Goal: Task Accomplishment & Management: Complete application form

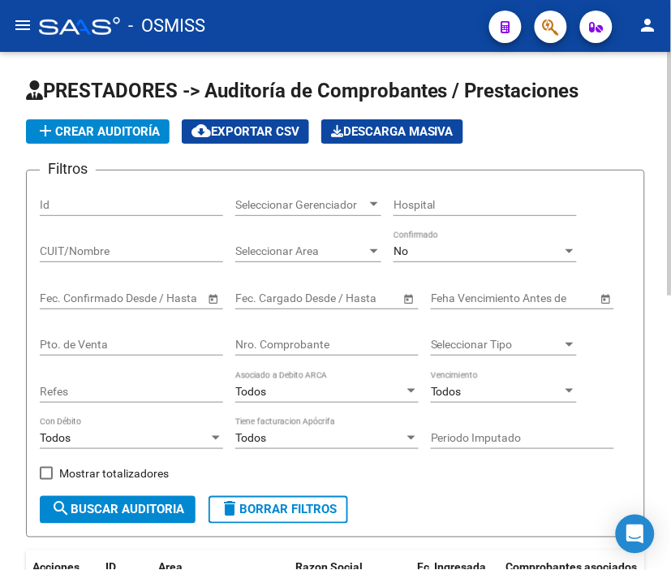
click at [103, 131] on span "add Crear Auditoría" at bounding box center [98, 131] width 124 height 15
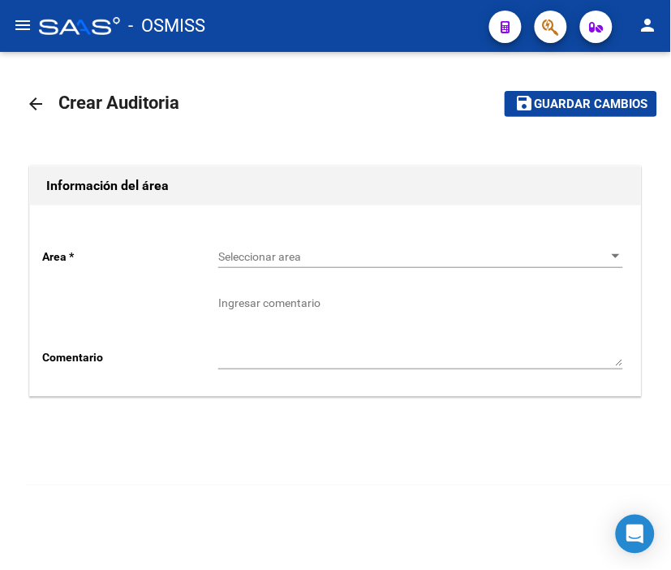
click at [277, 260] on span "Seleccionar area" at bounding box center [413, 257] width 390 height 14
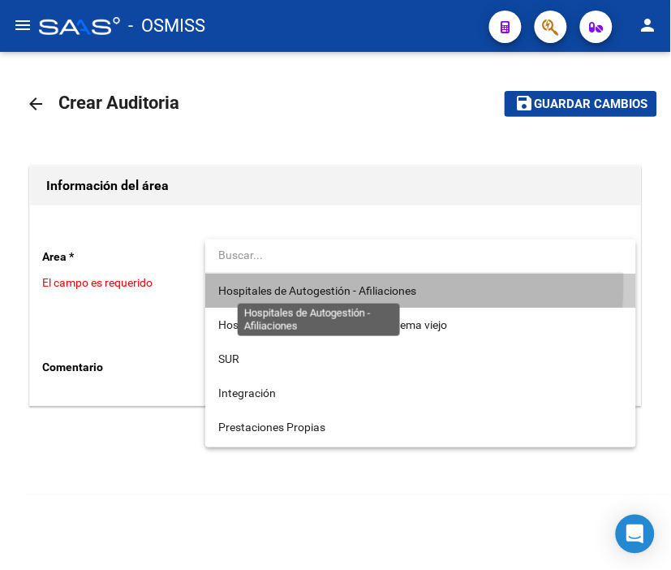
click at [304, 284] on span "Hospitales de Autogestión - Afiliaciones" at bounding box center [317, 290] width 198 height 13
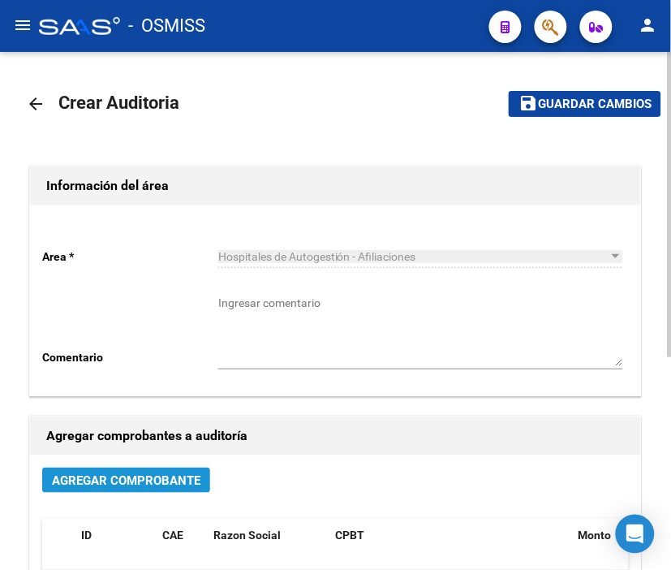
click at [187, 472] on span "Agregar Comprobante" at bounding box center [126, 479] width 148 height 15
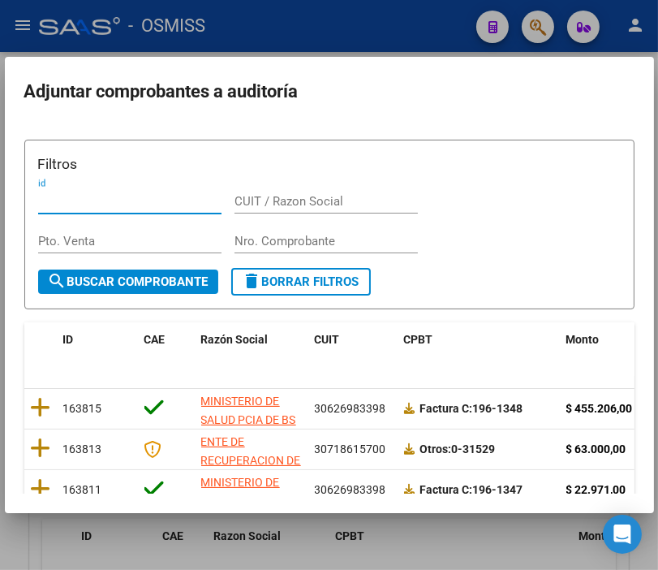
click at [266, 237] on input "Nro. Comprobante" at bounding box center [325, 241] width 183 height 15
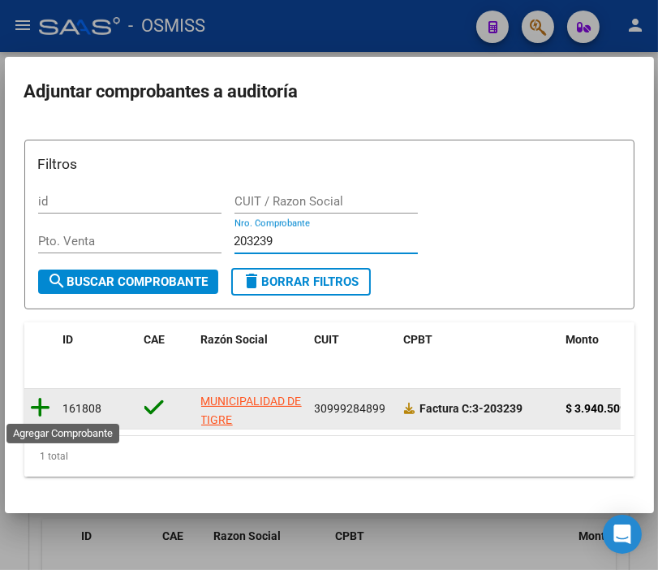
type input "203239"
click at [44, 415] on icon at bounding box center [41, 407] width 20 height 23
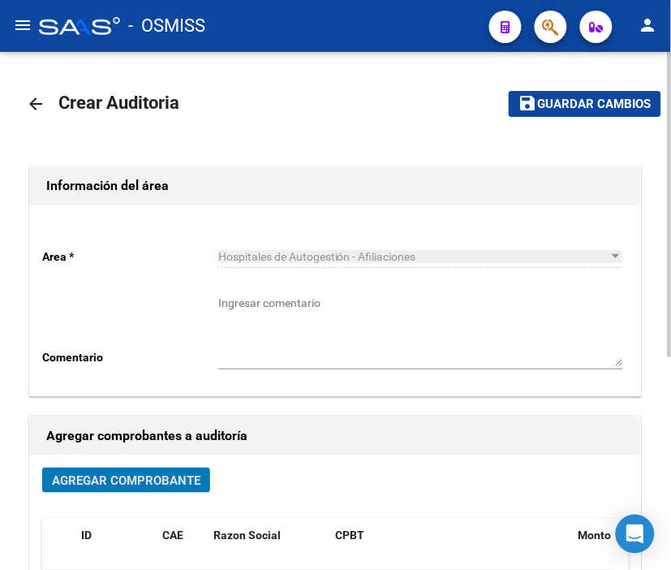
click at [593, 109] on span "Guardar cambios" at bounding box center [595, 104] width 114 height 15
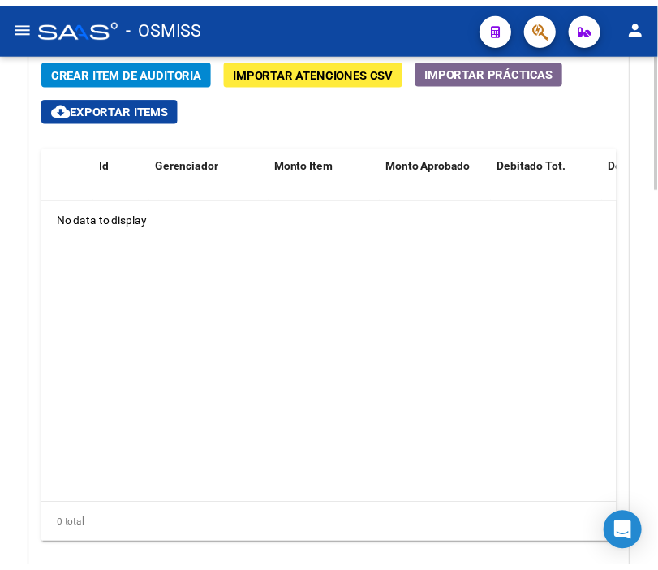
scroll to position [1323, 0]
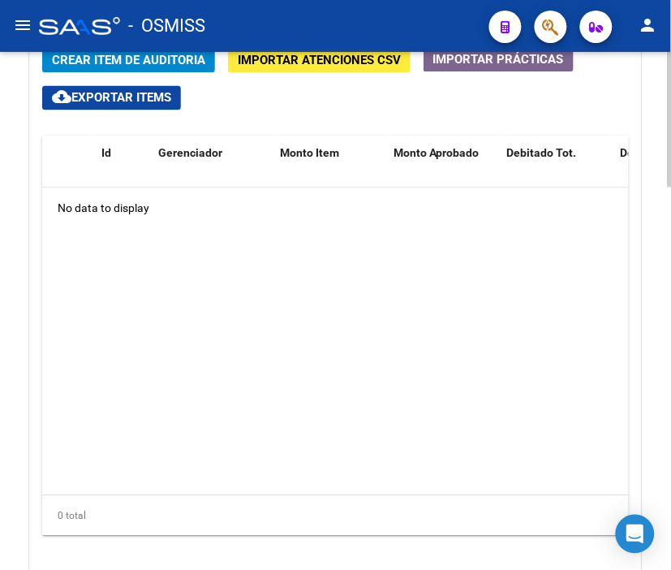
click at [670, 415] on html "menu - OSMISS person Firma Express Padrón Padrón Ágil Análisis Afiliado Integra…" at bounding box center [335, 285] width 671 height 570
click at [130, 51] on mat-toolbar "menu - OSMISS person" at bounding box center [335, 26] width 671 height 52
click at [130, 54] on span "Crear Item de Auditoria" at bounding box center [128, 61] width 153 height 15
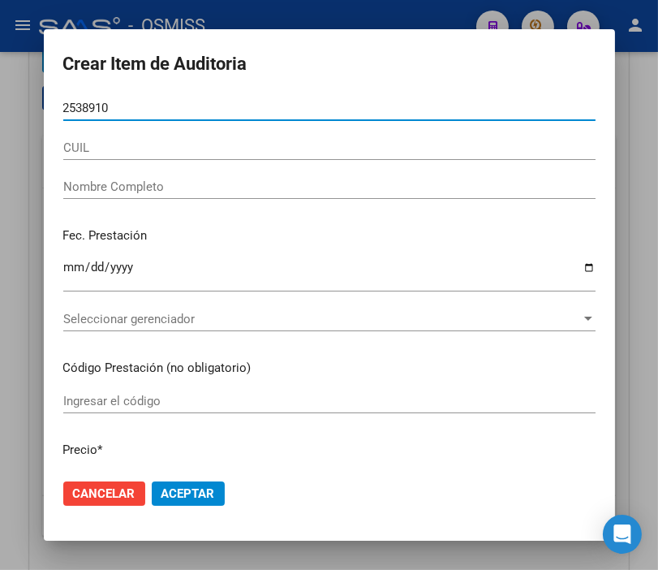
type input "25389104"
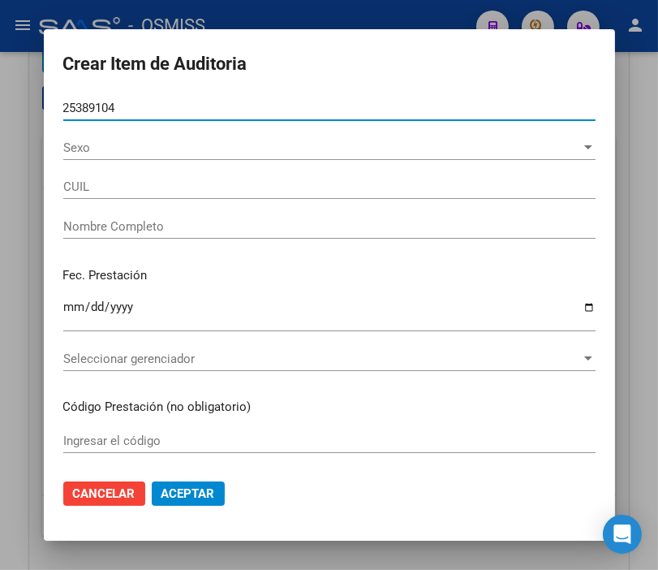
type input "27253891047"
type input "CANDAL [PERSON_NAME]"
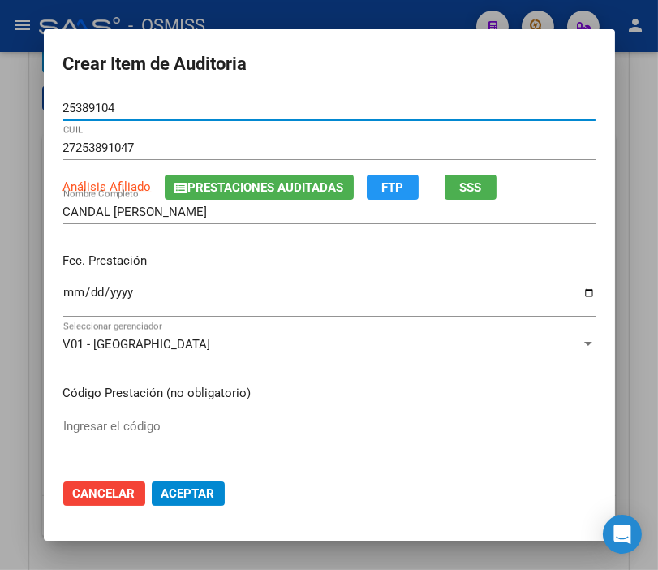
type input "25389104"
click at [67, 286] on input "Ingresar la fecha" at bounding box center [329, 299] width 532 height 26
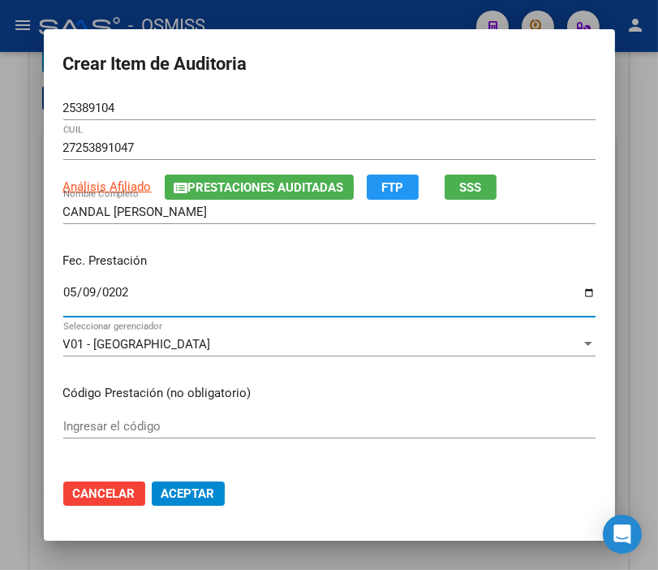
type input "[DATE]"
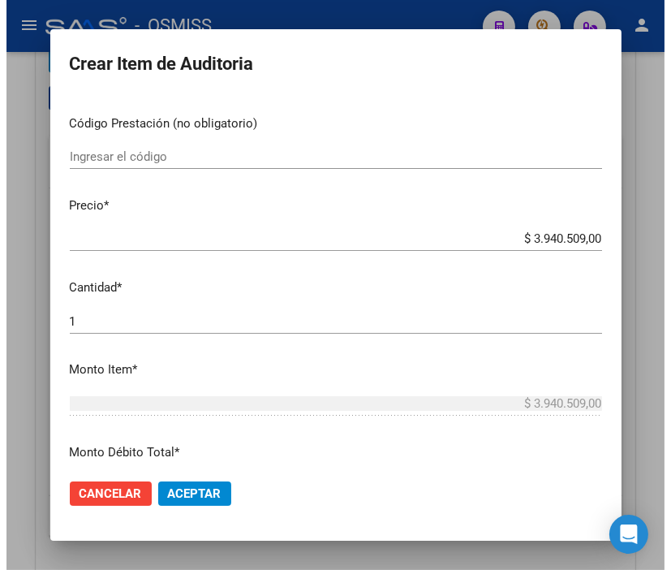
scroll to position [270, 0]
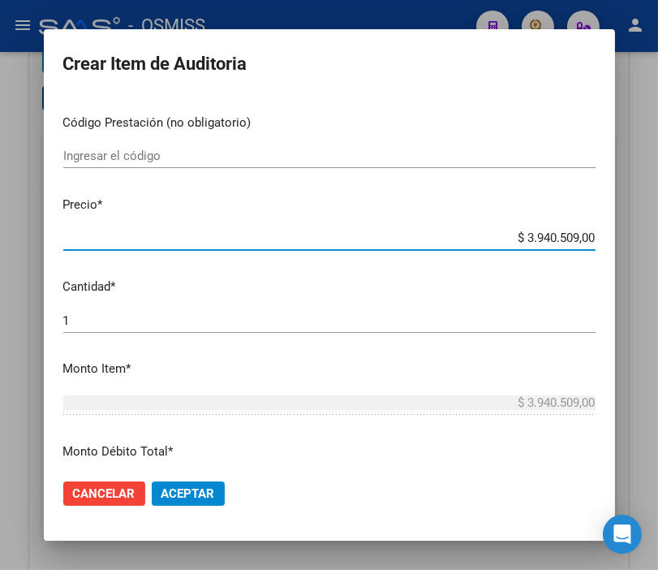
drag, startPoint x: 481, startPoint y: 236, endPoint x: 675, endPoint y: 231, distance: 194.0
click at [658, 231] on html "menu - OSMISS person Firma Express Padrón Padrón Ágil Análisis Afiliado Integra…" at bounding box center [329, 285] width 658 height 570
type input "$ 0,01"
type input "$ 0,11"
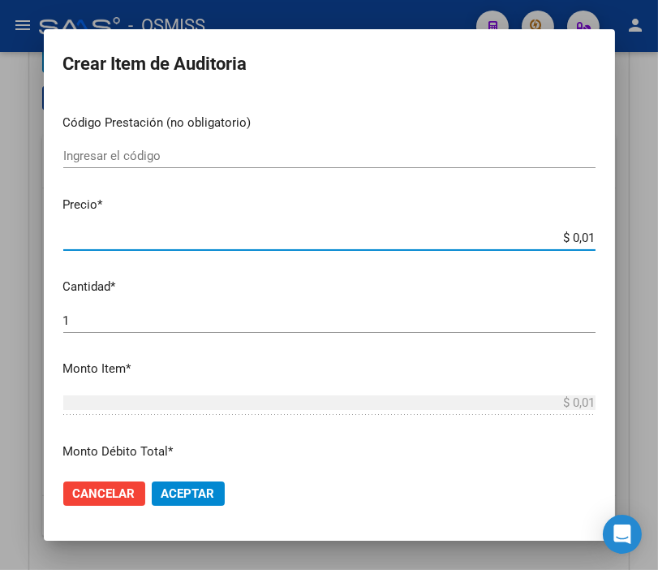
type input "$ 0,11"
type input "$ 1,10"
type input "$ 11,07"
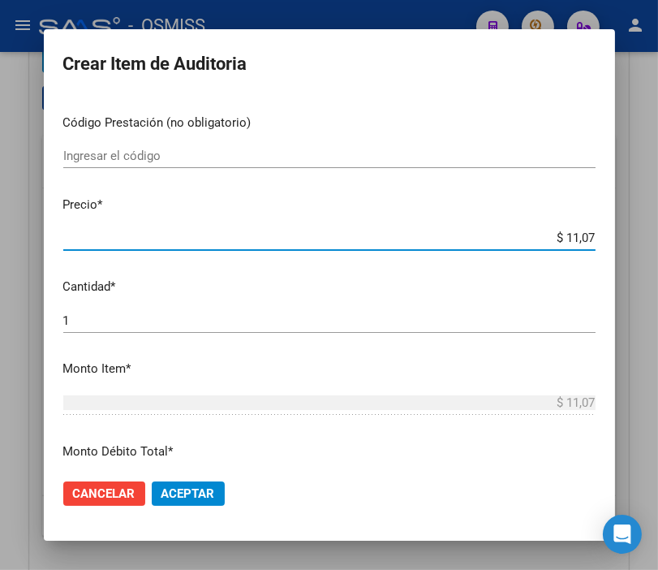
type input "$ 110,76"
type input "$ 1.107,60"
type input "$ 11.076,00"
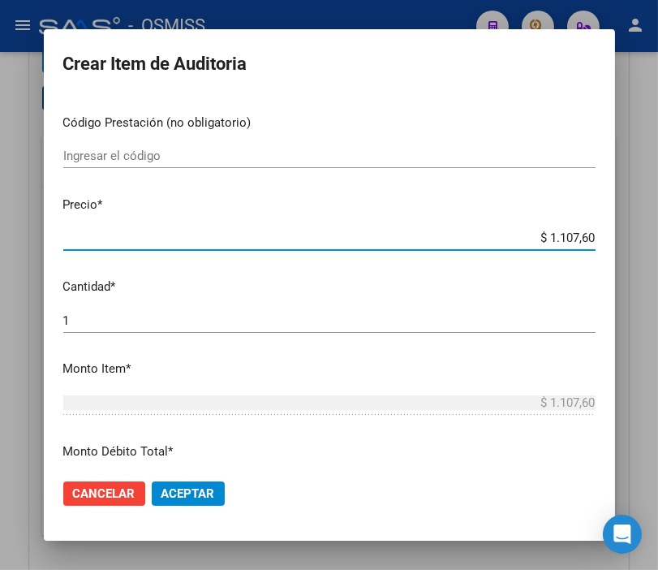
type input "$ 11.076,00"
click at [190, 488] on span "Aceptar" at bounding box center [188, 493] width 54 height 15
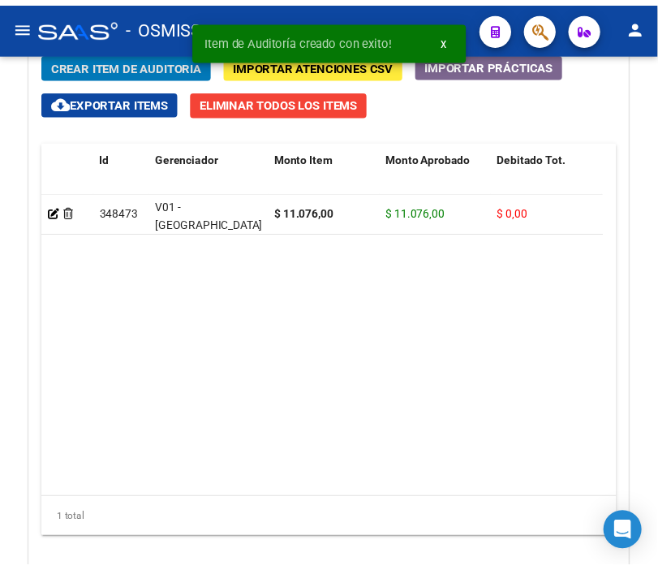
scroll to position [1542, 0]
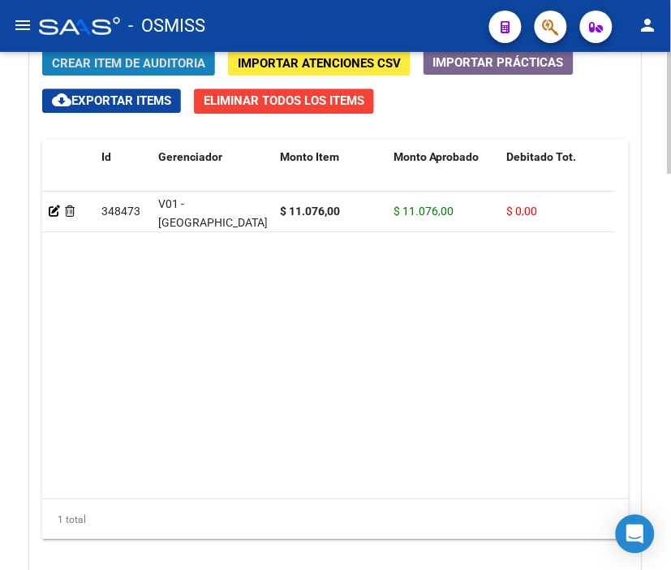
click at [170, 75] on button "Crear Item de Auditoria" at bounding box center [128, 62] width 173 height 25
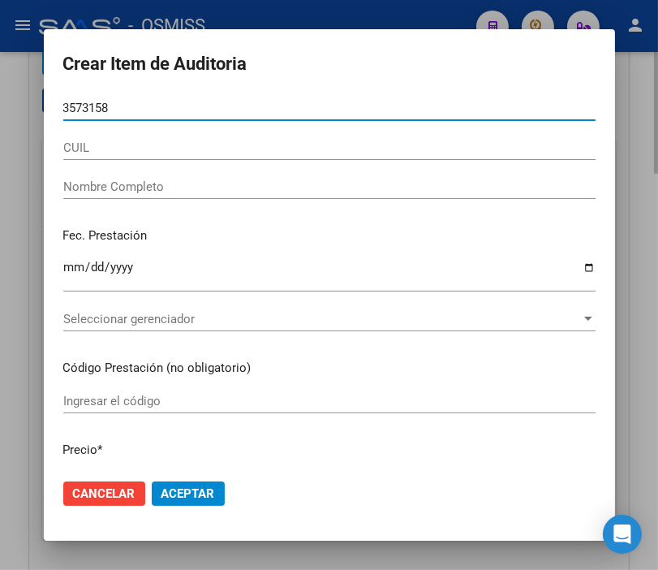
type input "35731581"
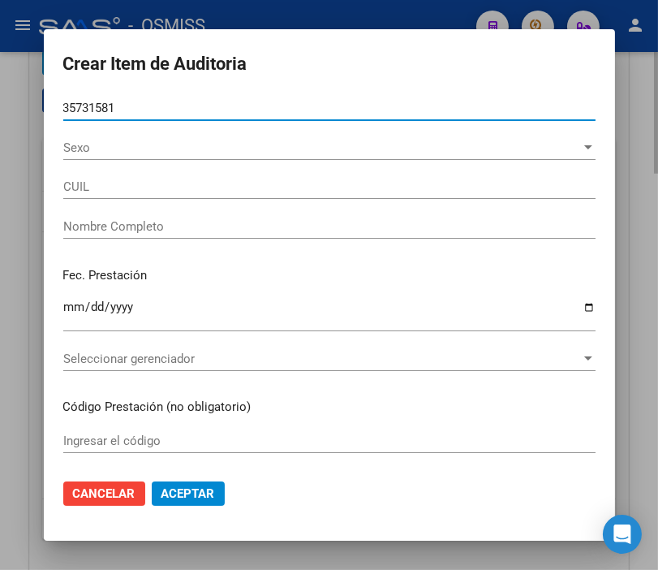
type input "27357315811"
type input "[PERSON_NAME]"
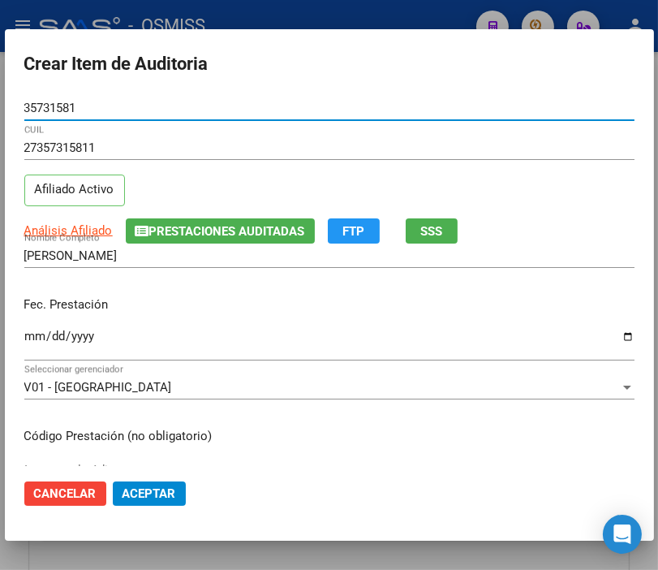
type input "35731581"
click at [37, 342] on input "Ingresar la fecha" at bounding box center [329, 342] width 610 height 26
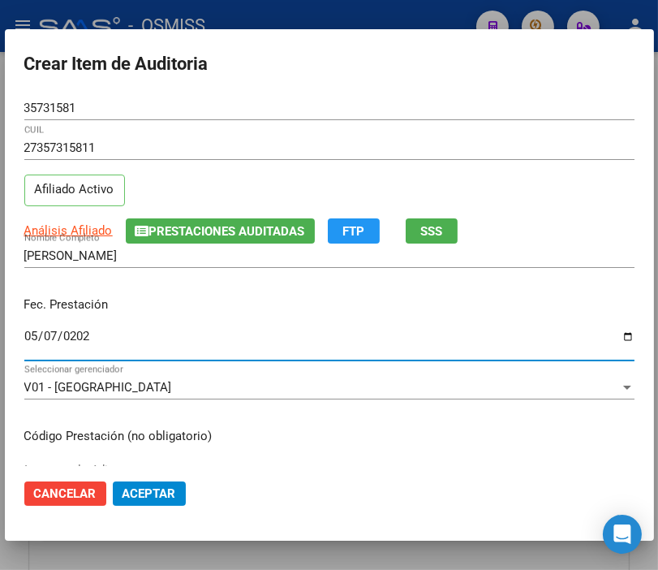
type input "[DATE]"
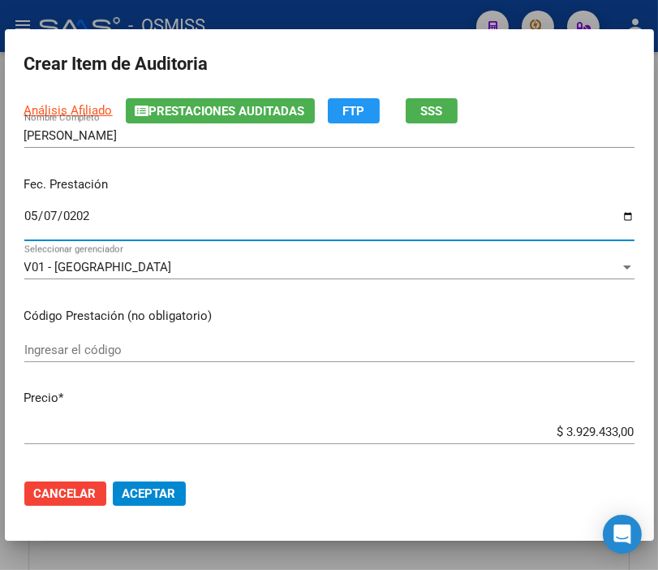
scroll to position [180, 0]
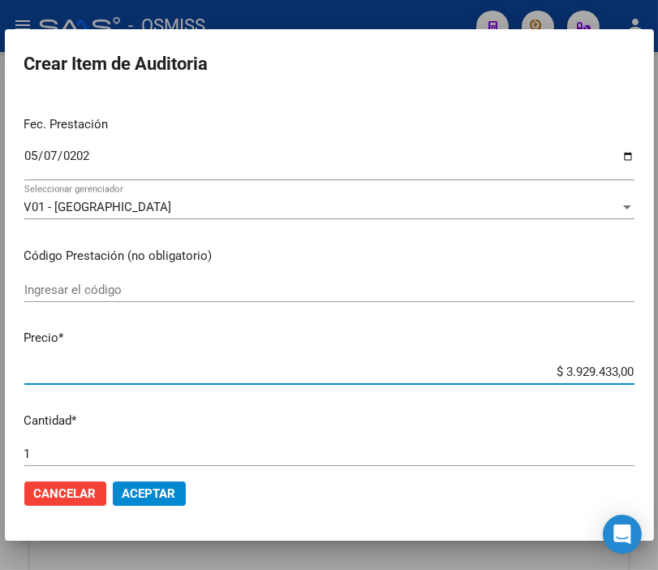
drag, startPoint x: 504, startPoint y: 367, endPoint x: 675, endPoint y: 368, distance: 171.2
click at [658, 368] on html "menu - OSMISS person Firma Express Padrón Padrón Ágil Análisis Afiliado Integra…" at bounding box center [329, 285] width 658 height 570
type input "$ 0,01"
type input "$ 0,11"
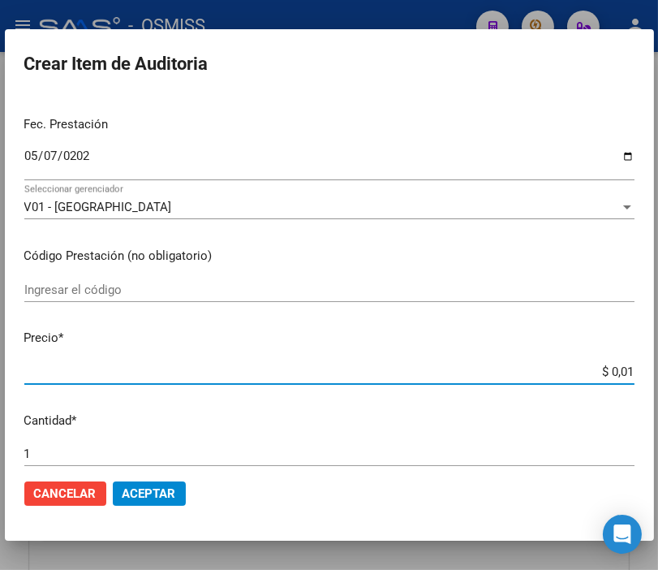
type input "$ 0,11"
type input "$ 1,10"
type input "$ 11,07"
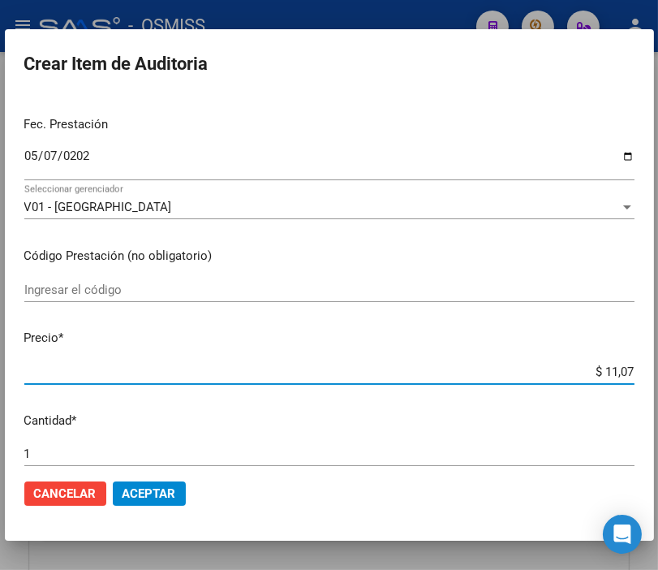
type input "$ 110,76"
type input "$ 1.107,60"
type input "$ 11.076,00"
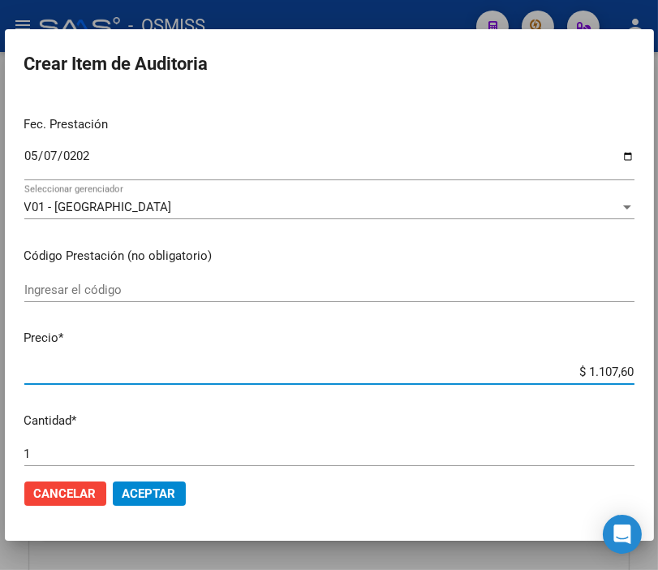
type input "$ 11.076,00"
click at [156, 483] on button "Aceptar" at bounding box center [149, 493] width 73 height 24
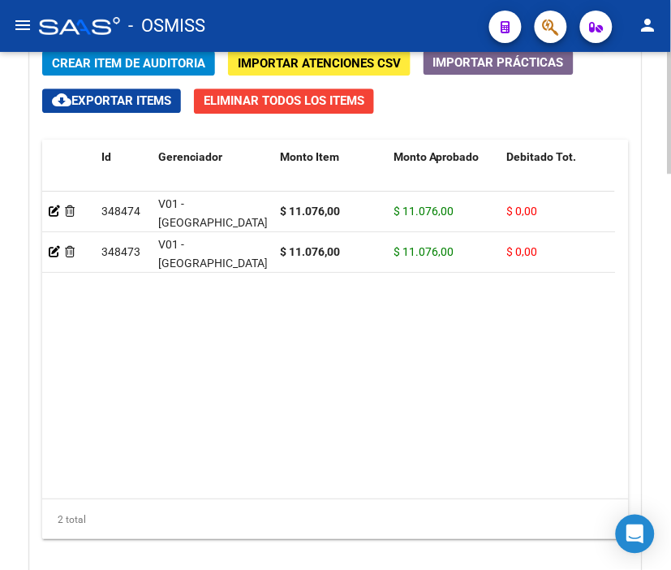
click at [151, 67] on span "Crear Item de Auditoria" at bounding box center [128, 63] width 153 height 15
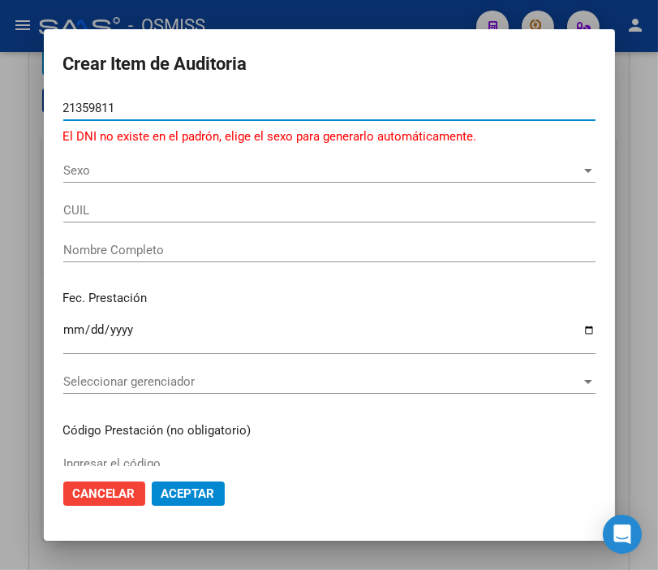
click at [87, 105] on input "21359811" at bounding box center [329, 108] width 532 height 15
type input "21353811"
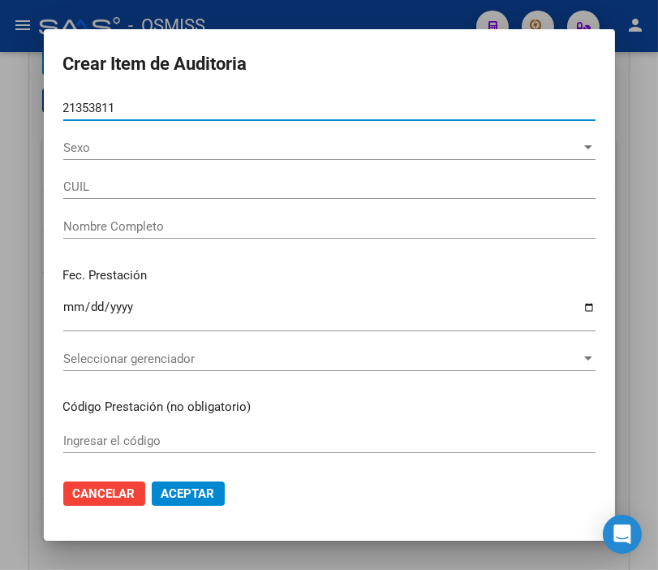
type input "27213538115"
type input "[PERSON_NAME]"
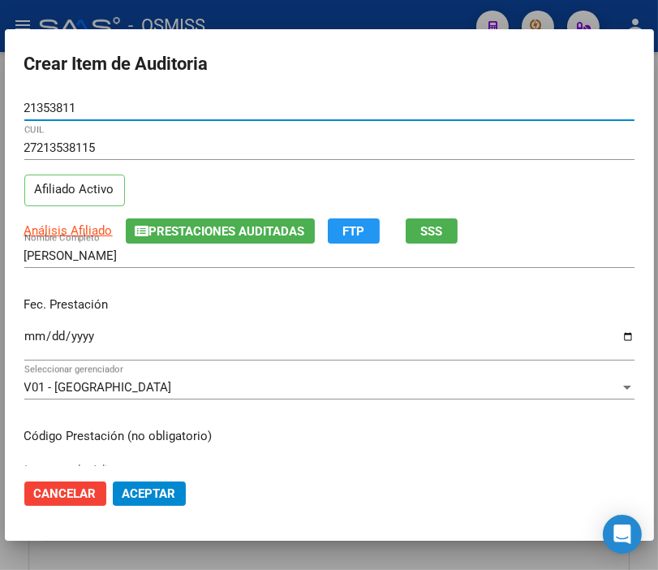
type input "21353811"
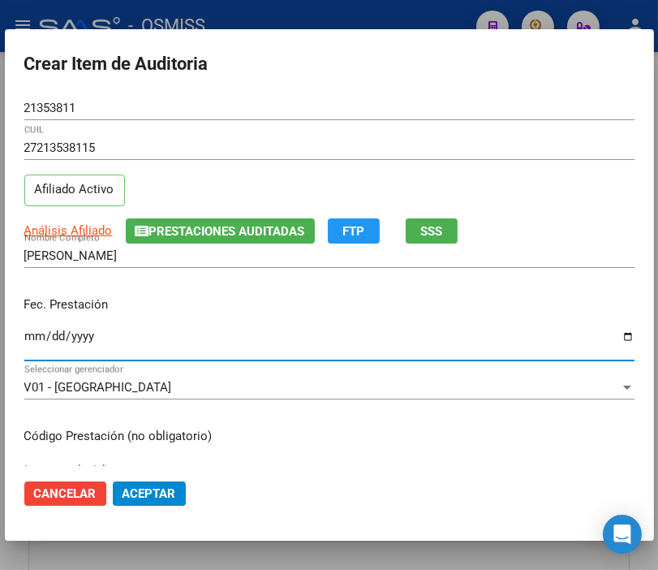
click at [36, 337] on input "Ingresar la fecha" at bounding box center [329, 342] width 610 height 26
type input "[DATE]"
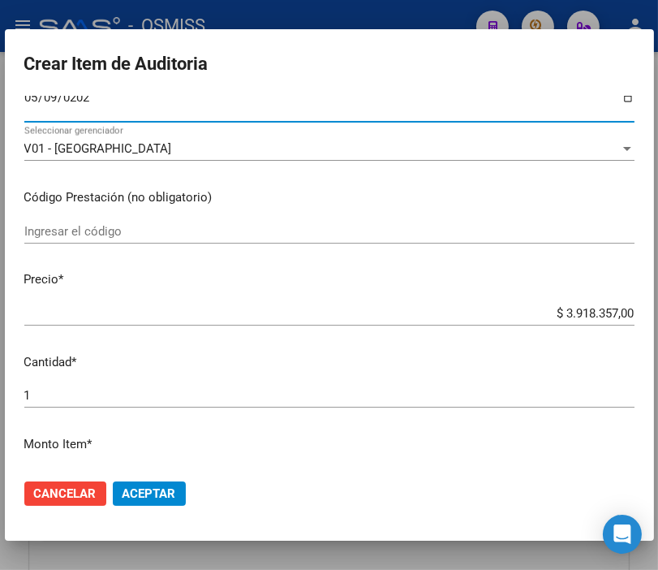
scroll to position [270, 0]
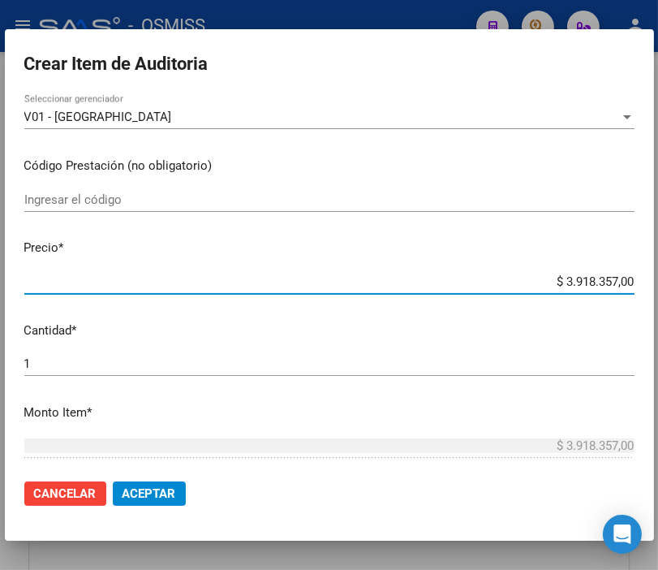
drag, startPoint x: 514, startPoint y: 277, endPoint x: 675, endPoint y: 287, distance: 160.9
click at [658, 287] on html "menu - OSMISS person Firma Express Padrón Padrón Ágil Análisis Afiliado Integra…" at bounding box center [329, 285] width 658 height 570
type input "$ 0,01"
type input "$ 0,10"
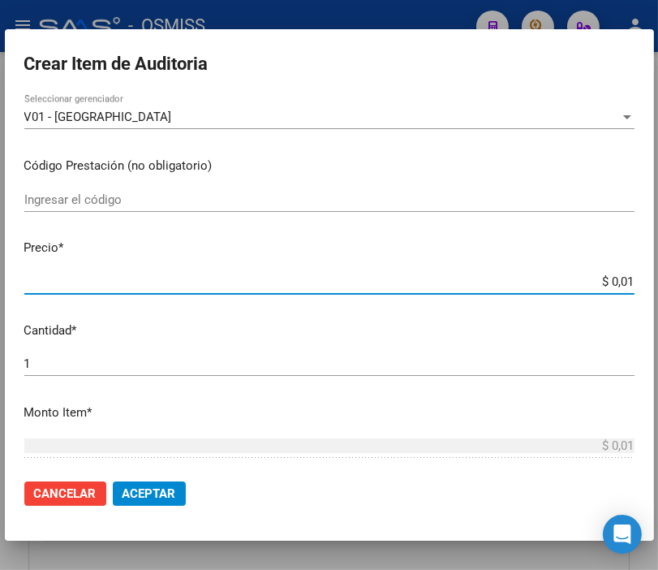
type input "$ 0,10"
type input "$ 0,01"
type input "$ 0,11"
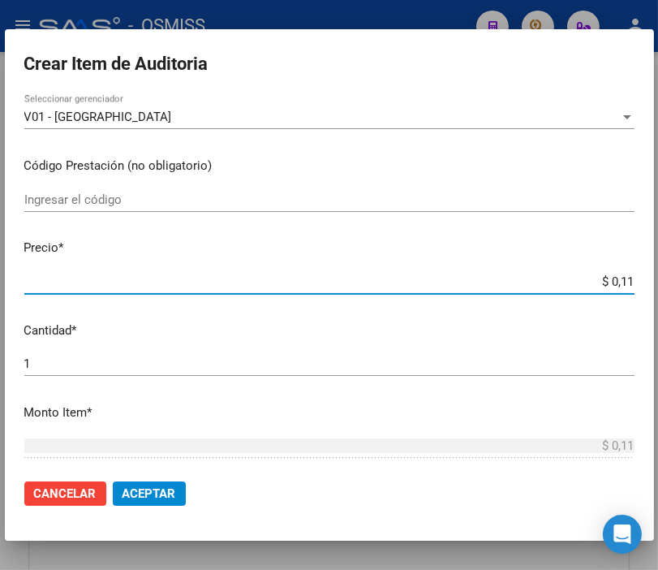
type input "$ 1,10"
type input "$ 11,07"
type input "$ 110,76"
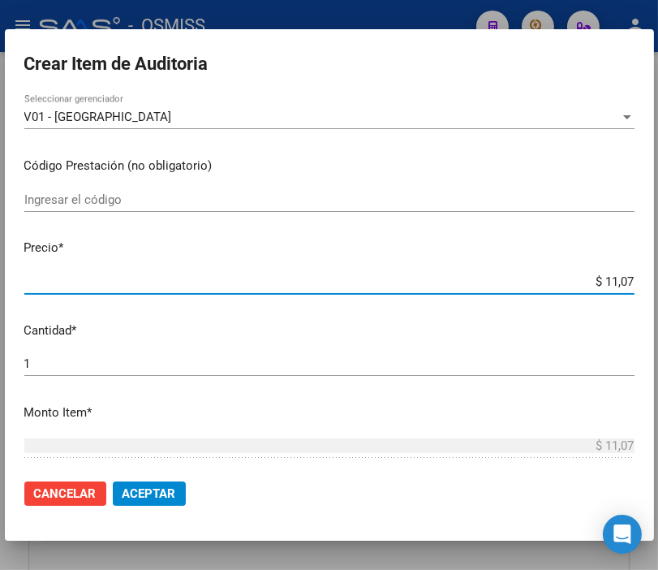
type input "$ 110,76"
type input "$ 1.107,60"
type input "$ 11.076,00"
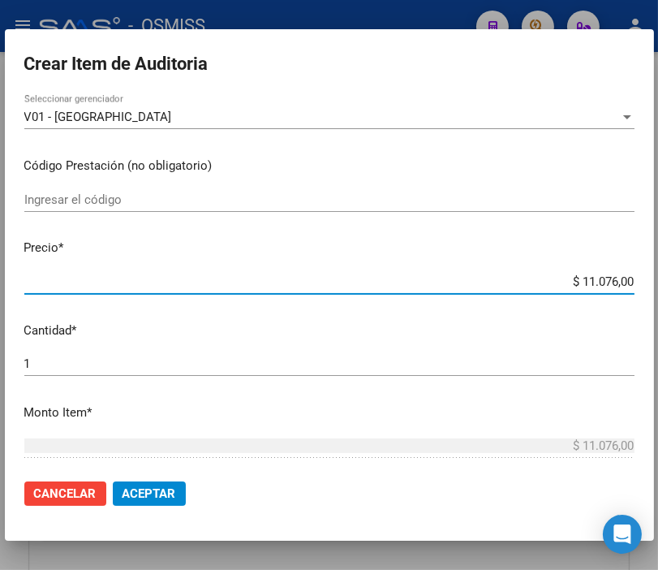
click at [166, 488] on span "Aceptar" at bounding box center [150, 493] width 54 height 15
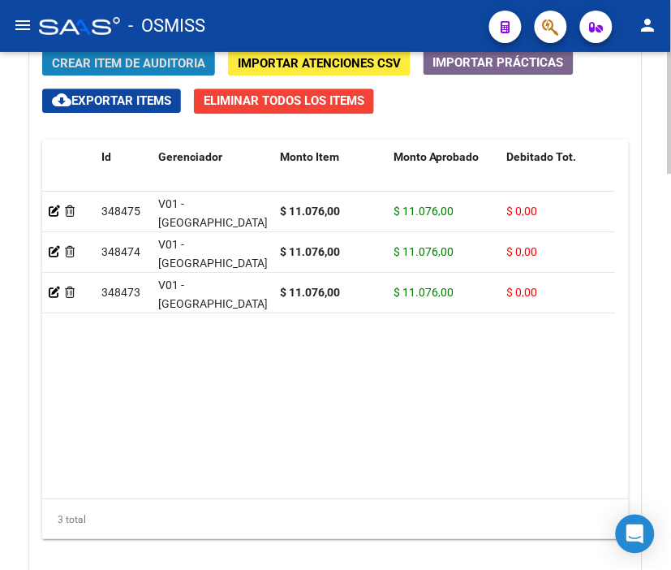
click at [148, 62] on span "Crear Item de Auditoria" at bounding box center [128, 63] width 153 height 15
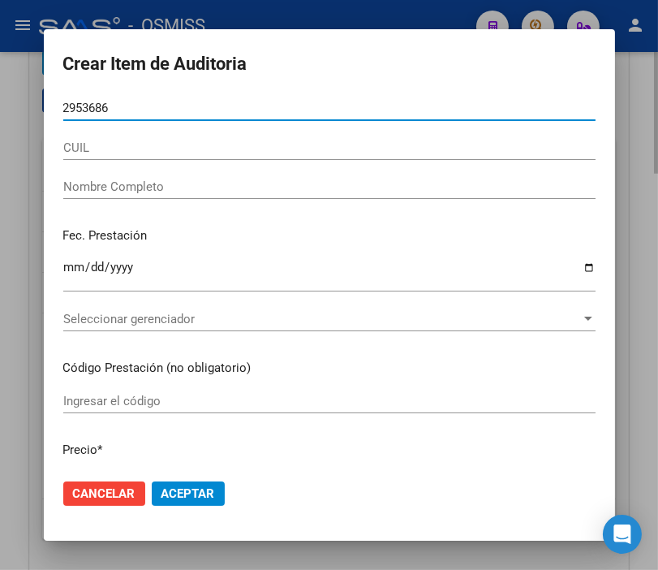
type input "29536865"
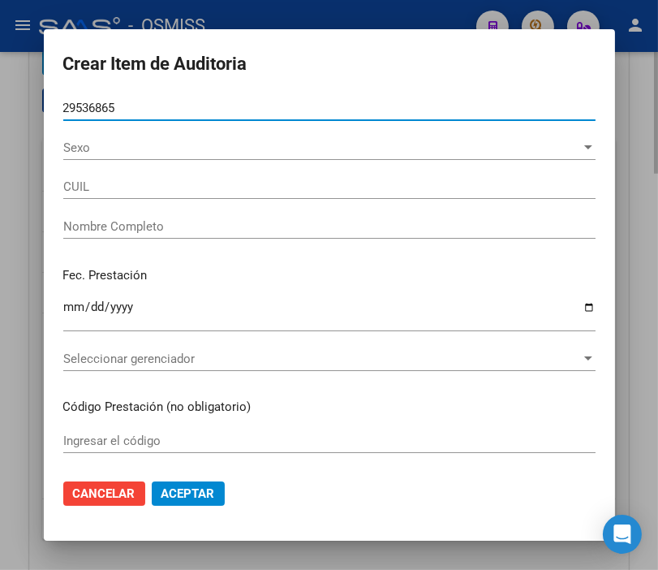
type input "27295368654"
type input "SCHNEIDER [PERSON_NAME]"
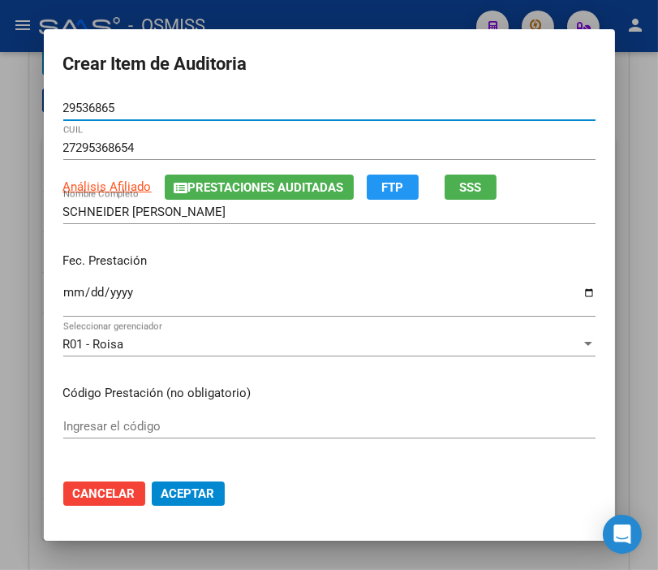
type input "29536865"
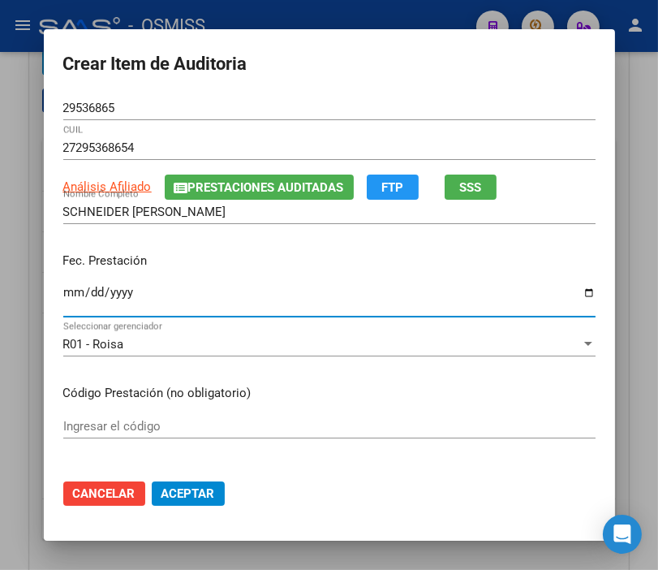
click at [63, 293] on input "Ingresar la fecha" at bounding box center [329, 299] width 532 height 26
type input "[DATE]"
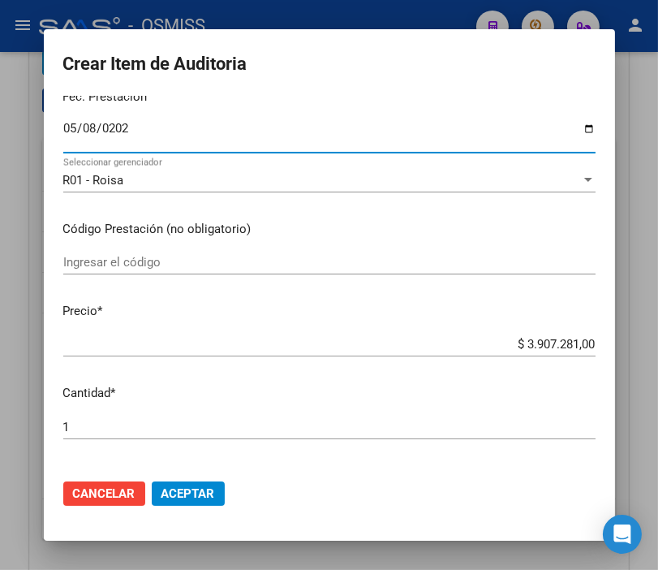
scroll to position [180, 0]
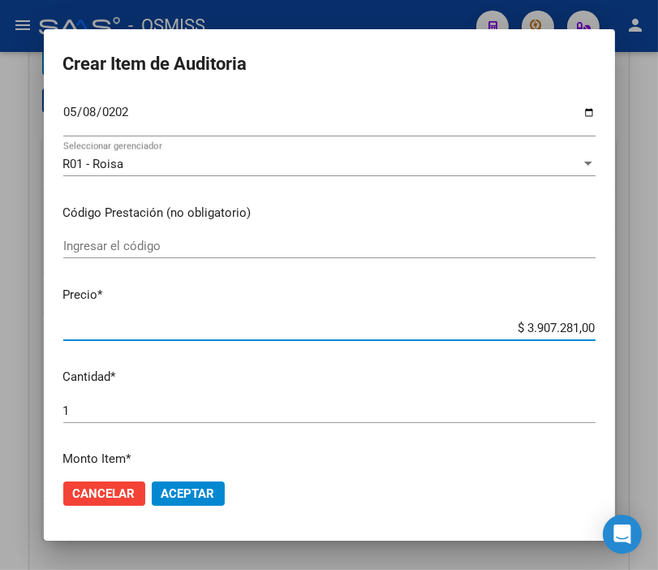
drag, startPoint x: 509, startPoint y: 333, endPoint x: 630, endPoint y: 338, distance: 121.8
click at [630, 338] on div "Crear Item de Auditoria 29536865 Nro Documento 27295368654 CUIL Análisis Afilia…" at bounding box center [329, 285] width 658 height 570
type input "$ 0,01"
type input "$ 0,11"
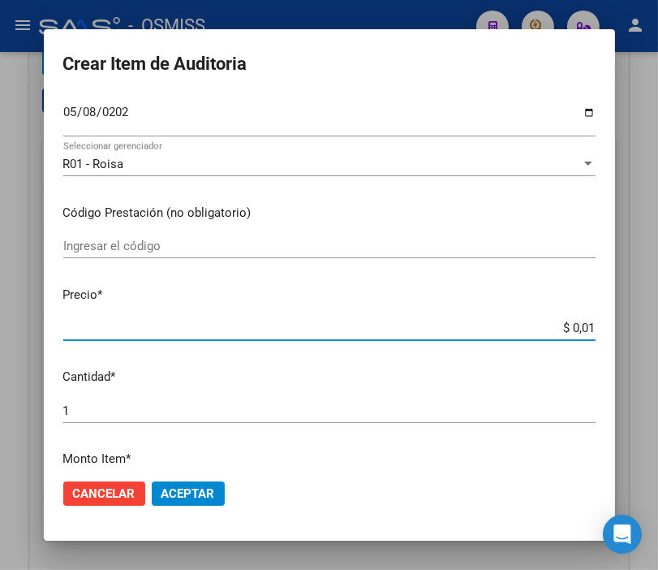
type input "$ 0,11"
type input "$ 1,10"
type input "$ 11,07"
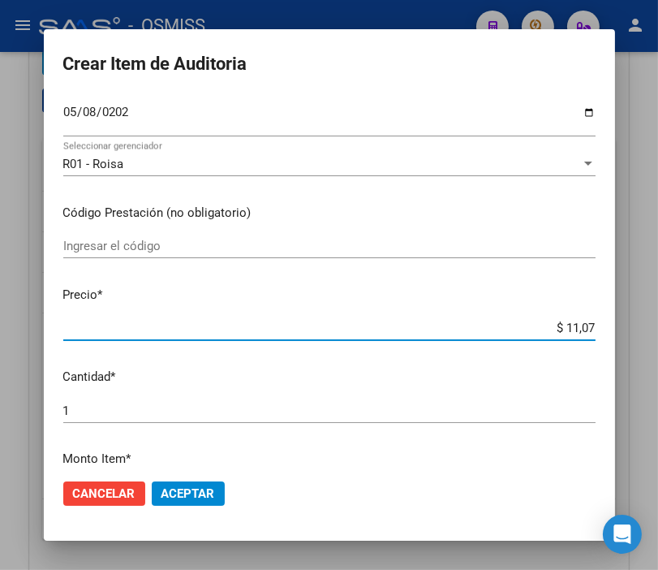
type input "$ 110,76"
type input "$ 1.107,60"
type input "$ 11.076,00"
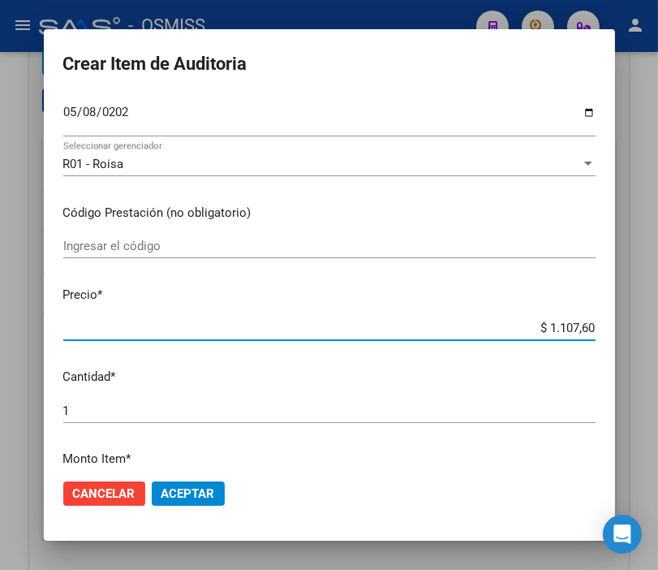
type input "$ 11.076,00"
click at [198, 486] on span "Aceptar" at bounding box center [188, 493] width 54 height 15
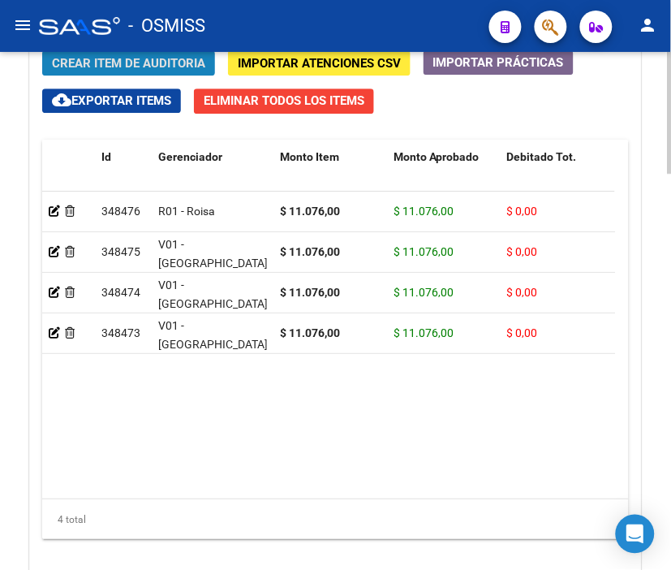
click at [149, 57] on span "Crear Item de Auditoria" at bounding box center [128, 63] width 153 height 15
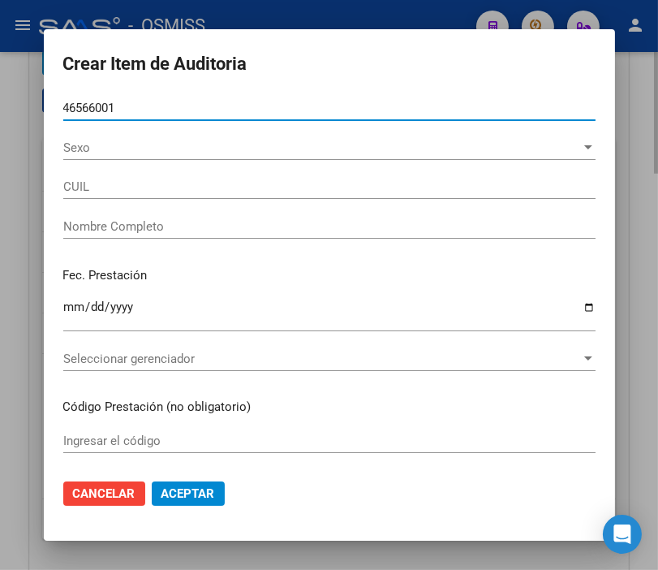
type input "46566001"
click at [152, 481] on button "Aceptar" at bounding box center [188, 493] width 73 height 24
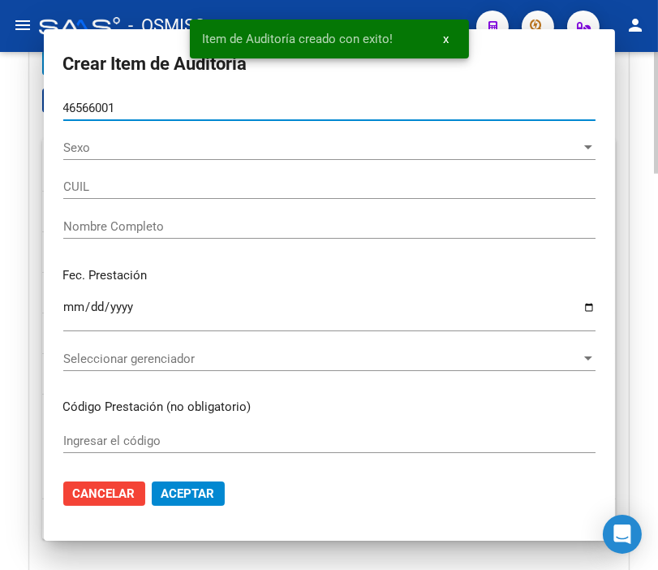
type input "27465660010"
type input "OBREGON [PERSON_NAME]"
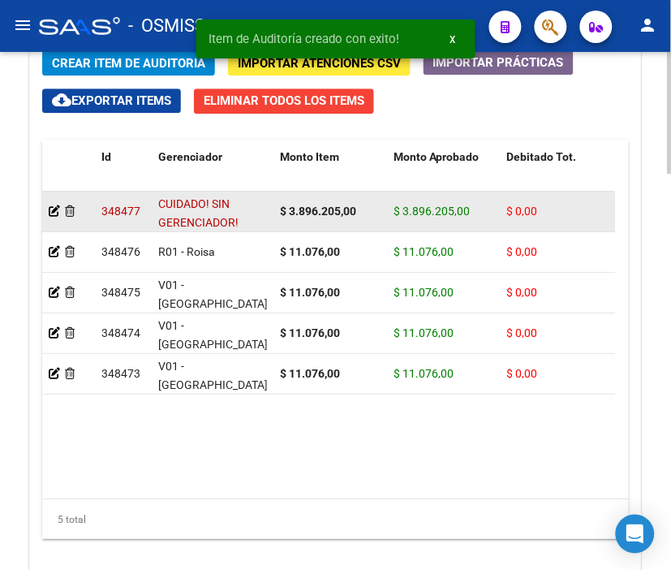
click at [74, 204] on div at bounding box center [69, 211] width 40 height 19
click at [68, 217] on icon at bounding box center [70, 210] width 10 height 11
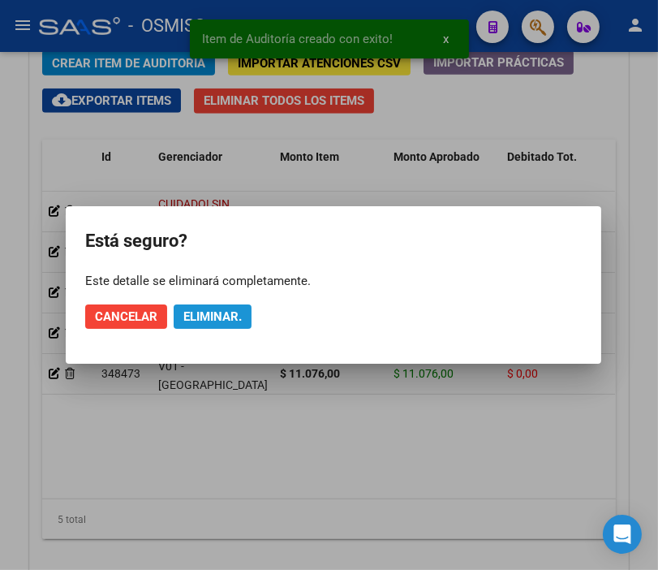
click at [193, 313] on span "Eliminar." at bounding box center [212, 316] width 58 height 15
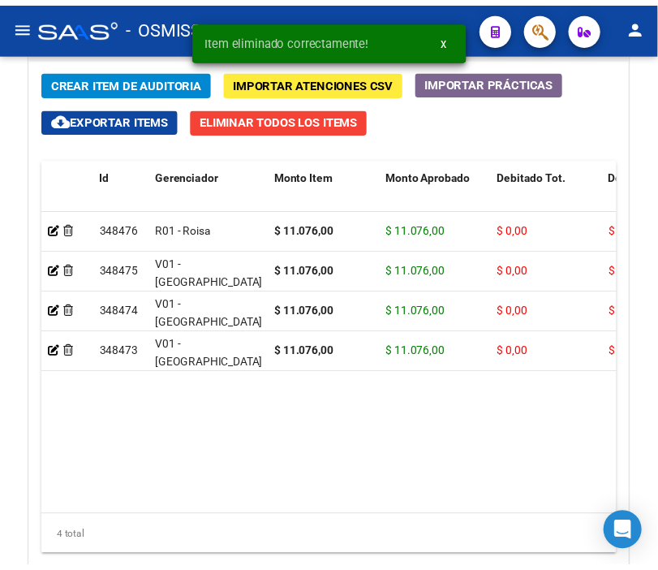
scroll to position [1506, 0]
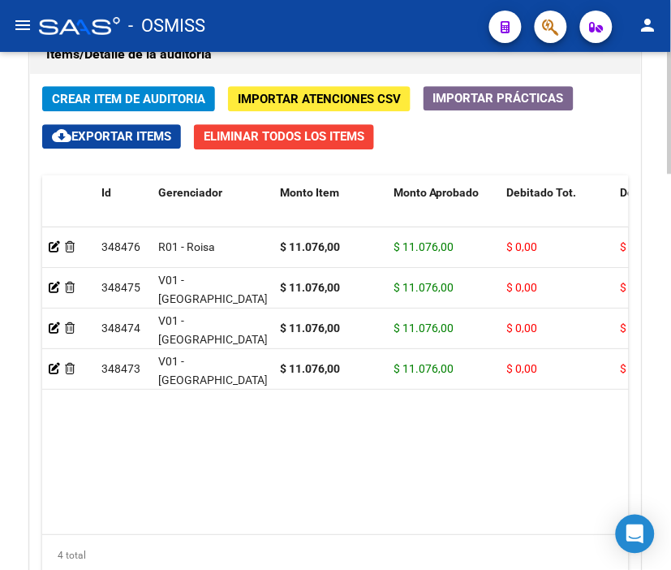
click at [107, 102] on span "Crear Item de Auditoria" at bounding box center [128, 99] width 153 height 15
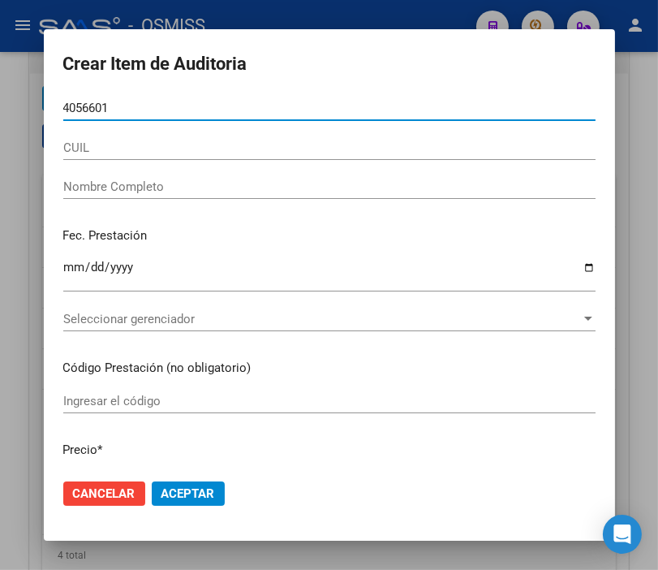
click at [85, 105] on input "4056601" at bounding box center [329, 108] width 532 height 15
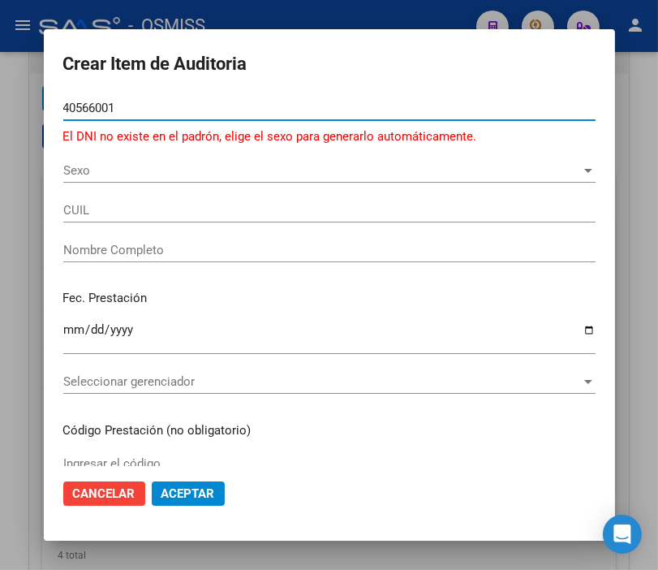
click at [70, 106] on input "40566001" at bounding box center [329, 108] width 532 height 15
type input "46566001"
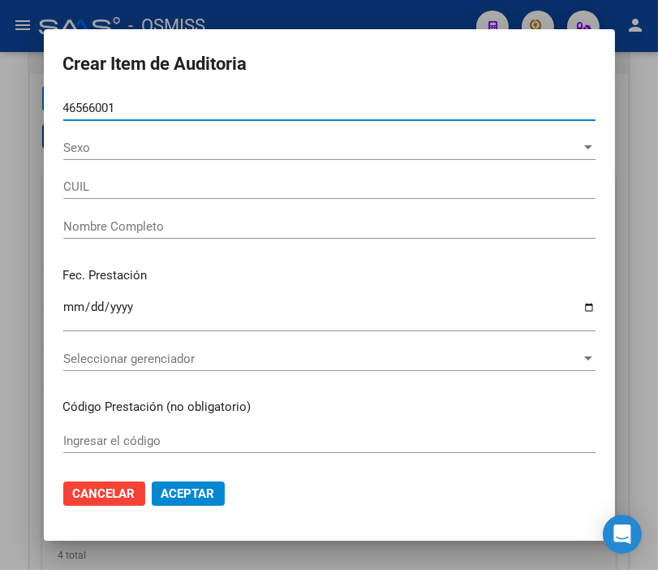
type input "27465660010"
type input "OBREGON [PERSON_NAME]"
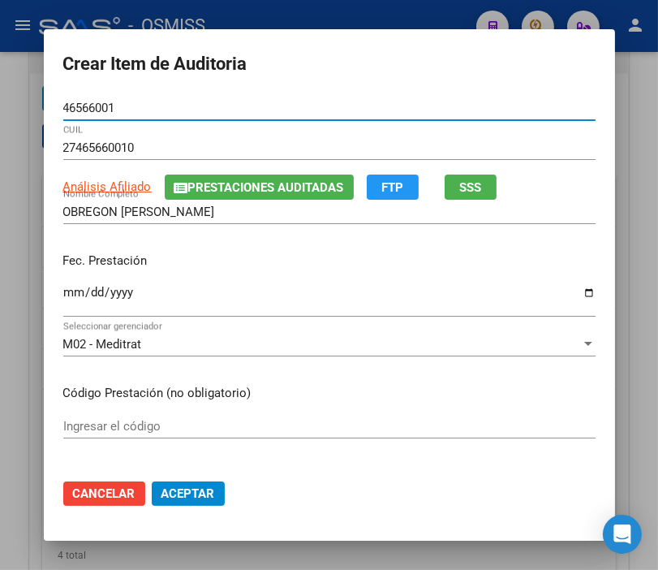
type input "46566001"
click at [66, 288] on input "Ingresar la fecha" at bounding box center [329, 299] width 532 height 26
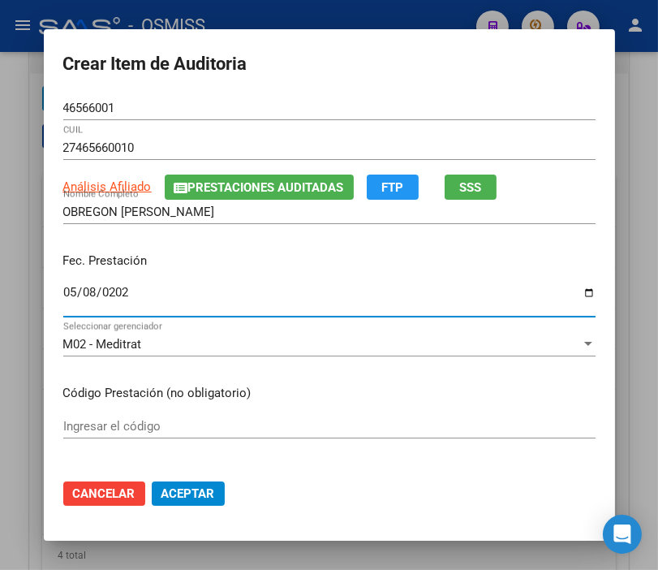
type input "[DATE]"
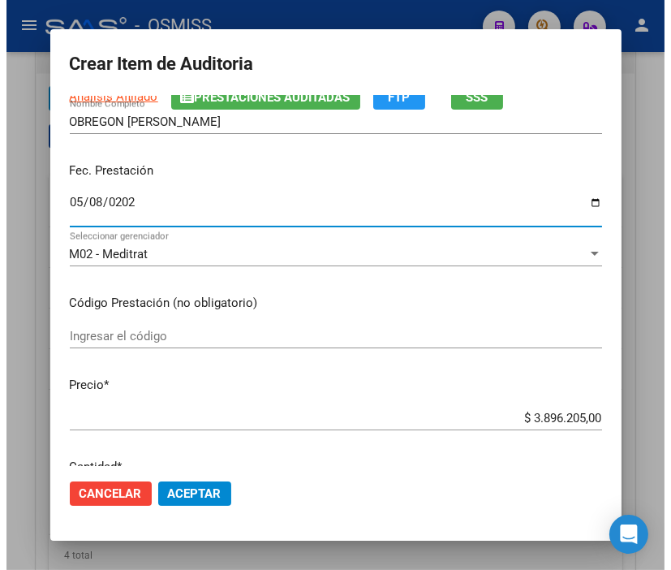
scroll to position [180, 0]
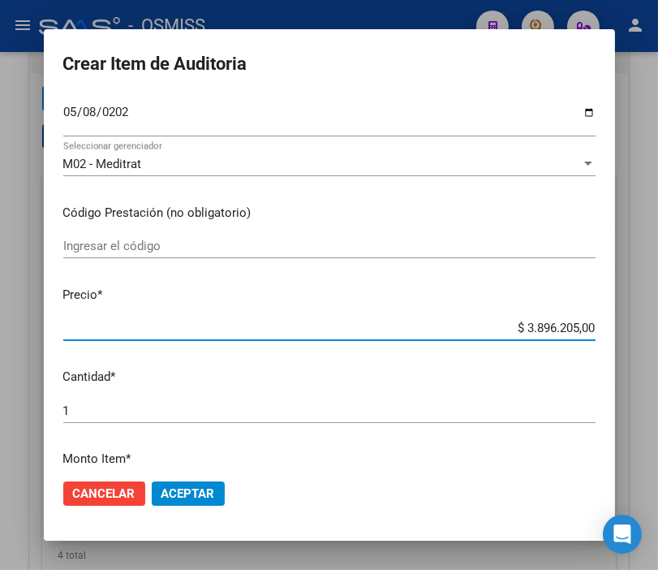
drag, startPoint x: 504, startPoint y: 334, endPoint x: 666, endPoint y: 329, distance: 162.4
click at [658, 329] on html "menu - OSMISS person Firma Express Padrón Padrón Ágil Análisis Afiliado Integra…" at bounding box center [329, 285] width 658 height 570
type input "$ 0,01"
type input "$ 0,11"
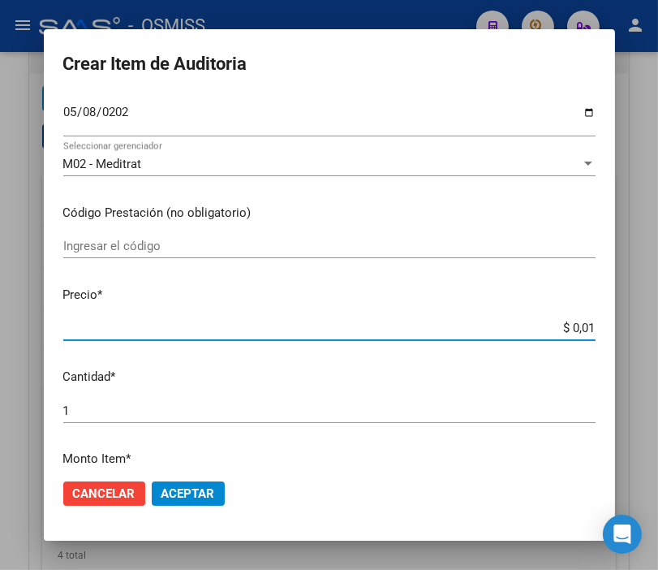
type input "$ 0,11"
type input "$ 1,10"
type input "$ 11,07"
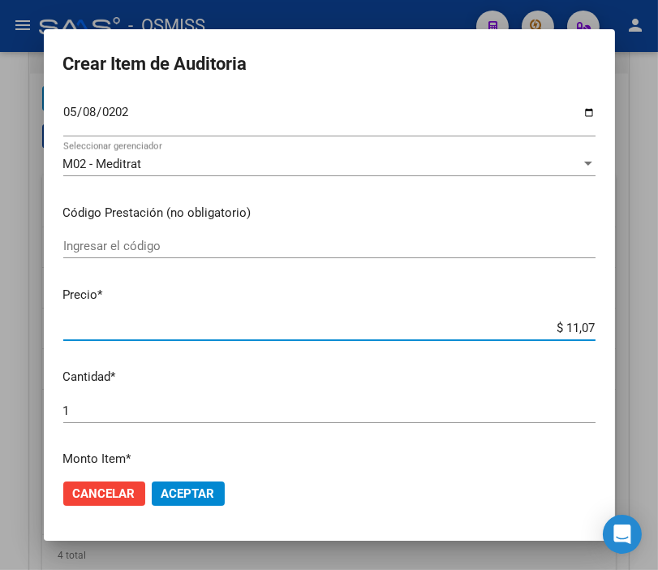
type input "$ 110,76"
type input "$ 1.107,60"
type input "$ 11.076,00"
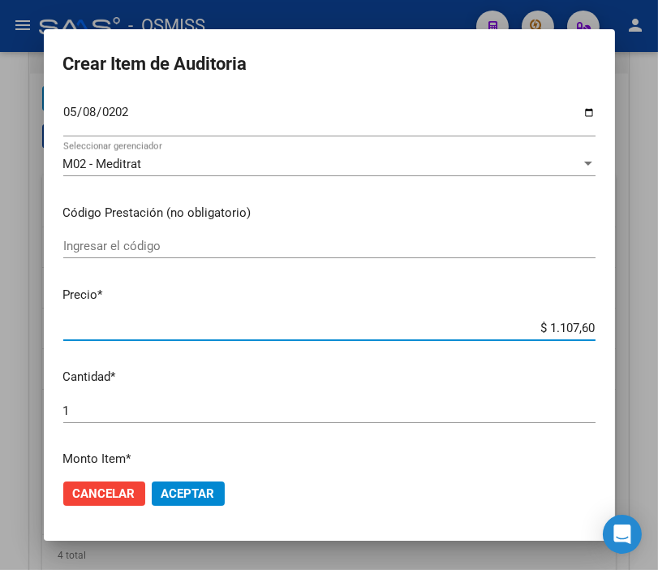
type input "$ 11.076,00"
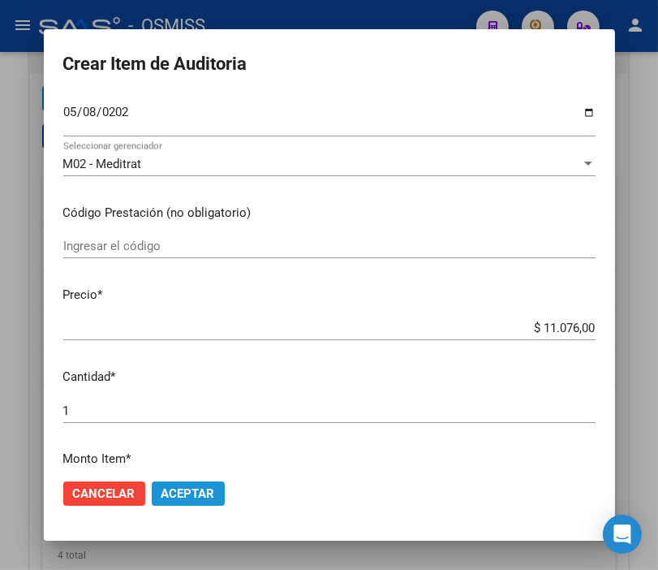
click at [191, 486] on span "Aceptar" at bounding box center [188, 493] width 54 height 15
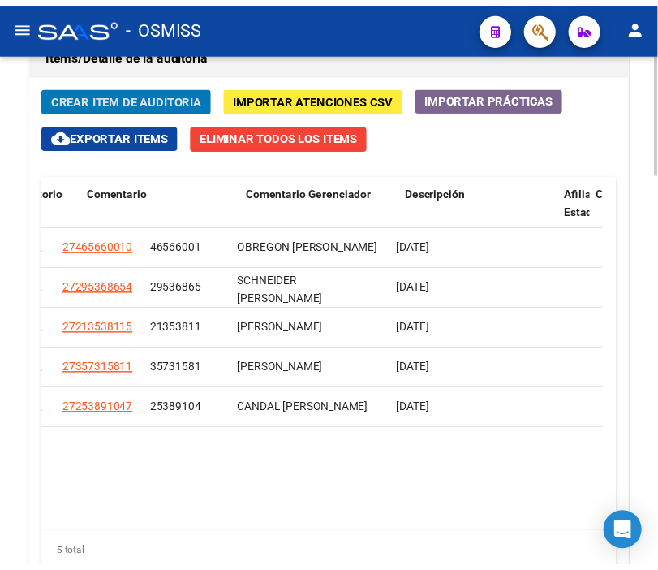
scroll to position [0, 0]
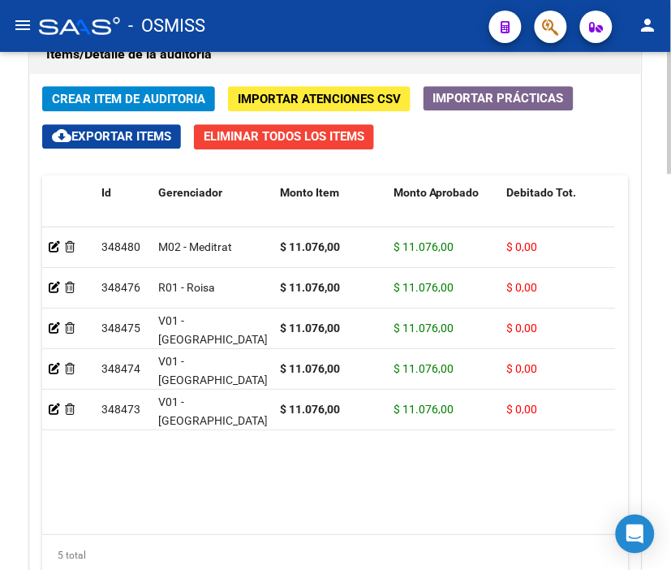
click at [148, 97] on span "Crear Item de Auditoria" at bounding box center [128, 99] width 153 height 15
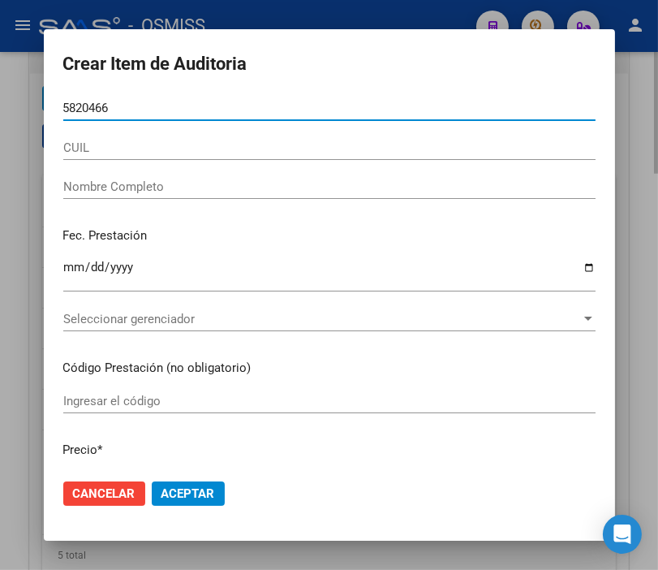
type input "58204660"
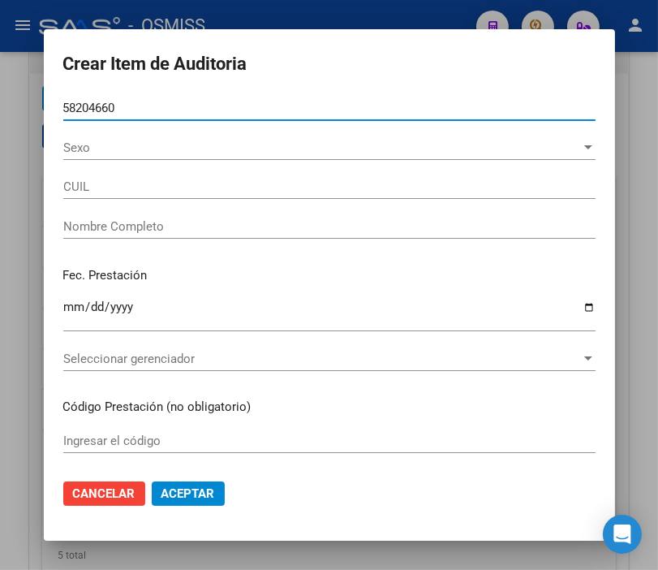
type input "27582046609"
type input "[PERSON_NAME] APUD IARA"
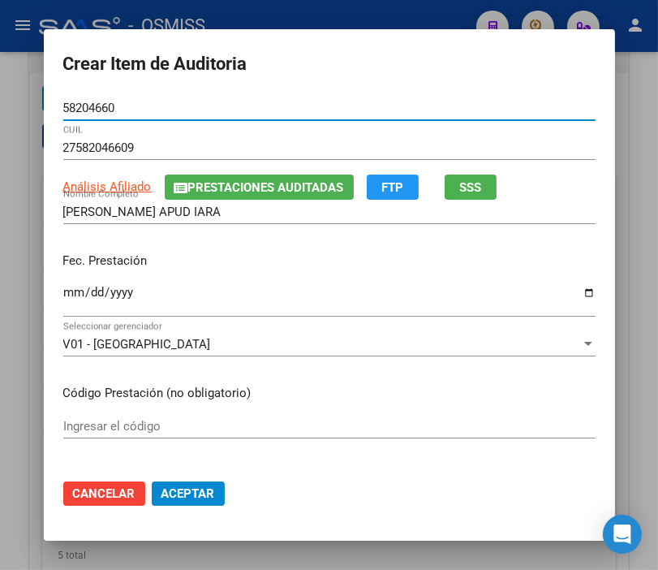
type input "58204660"
